Goal: Find contact information: Find contact information

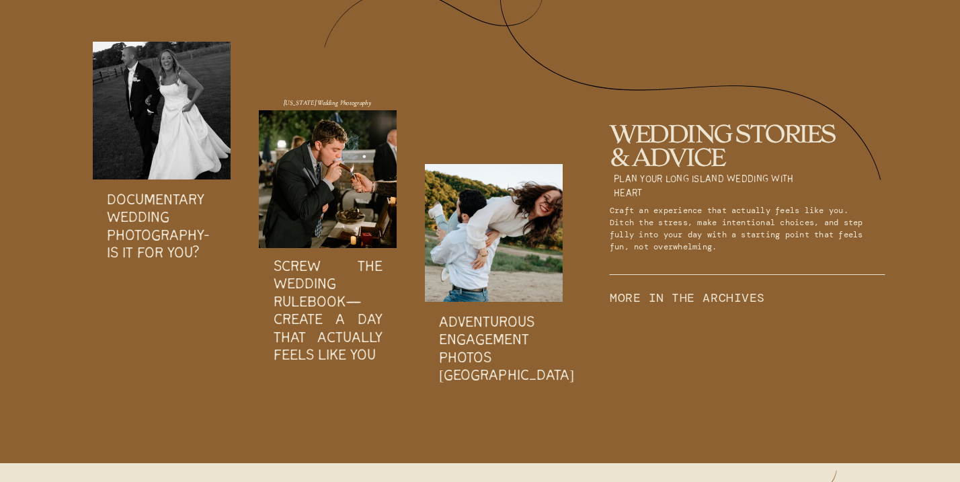
scroll to position [4401, 0]
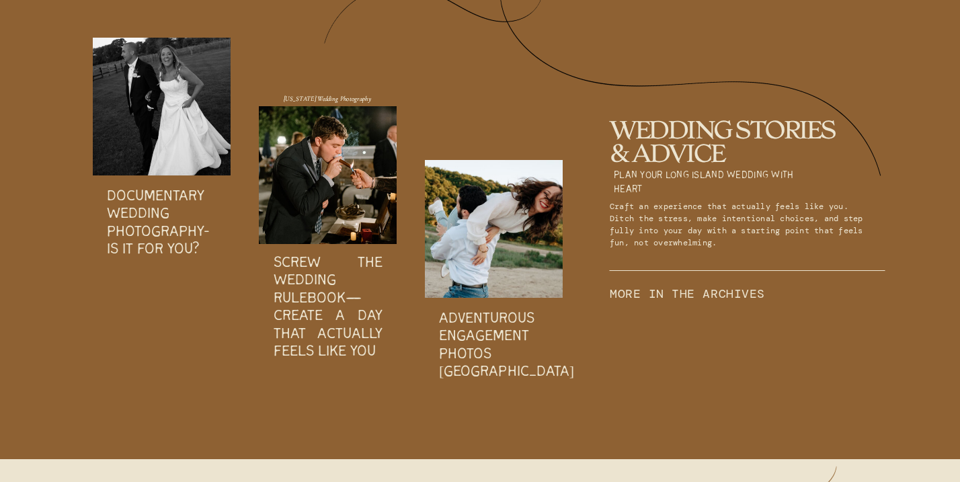
click at [446, 321] on h3 "Adventurous Engagement Photos Long Island NY" at bounding box center [493, 352] width 109 height 84
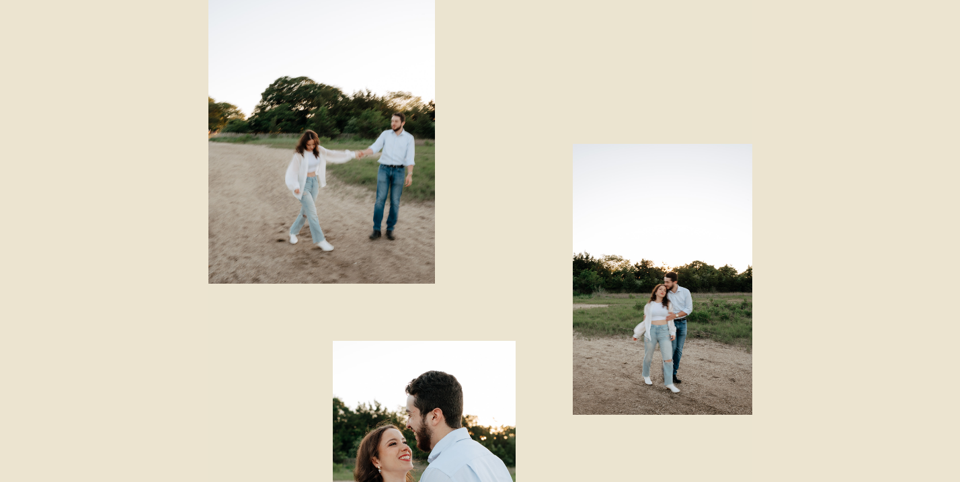
scroll to position [4252, 0]
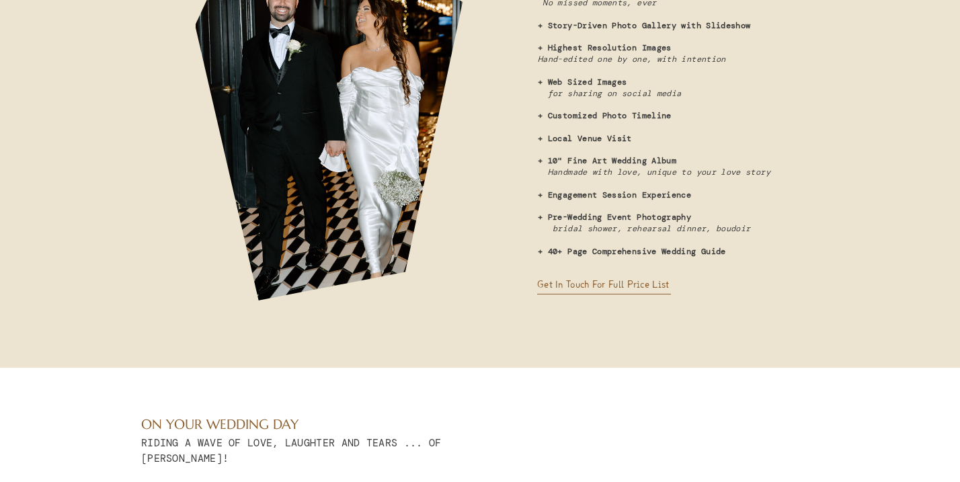
scroll to position [3780, 0]
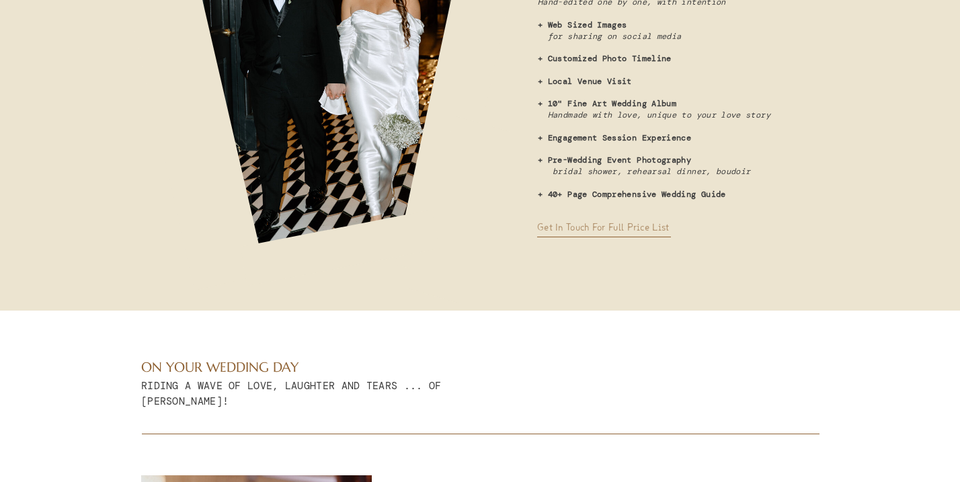
click at [569, 231] on h3 "Get in touch for full price list" at bounding box center [613, 227] width 153 height 13
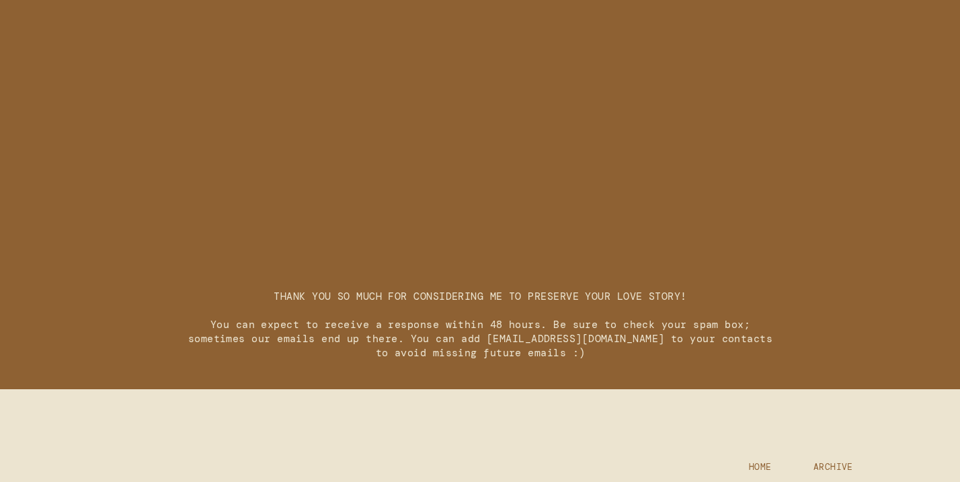
scroll to position [2068, 0]
